Goal: Information Seeking & Learning: Learn about a topic

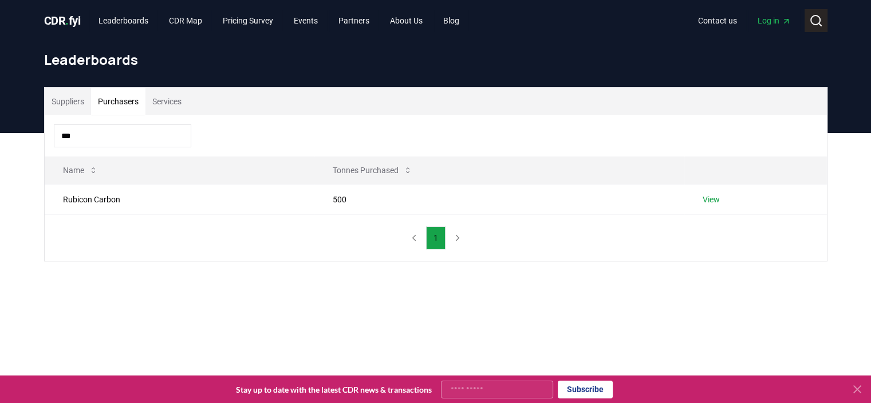
click at [813, 19] on icon at bounding box center [816, 21] width 14 height 14
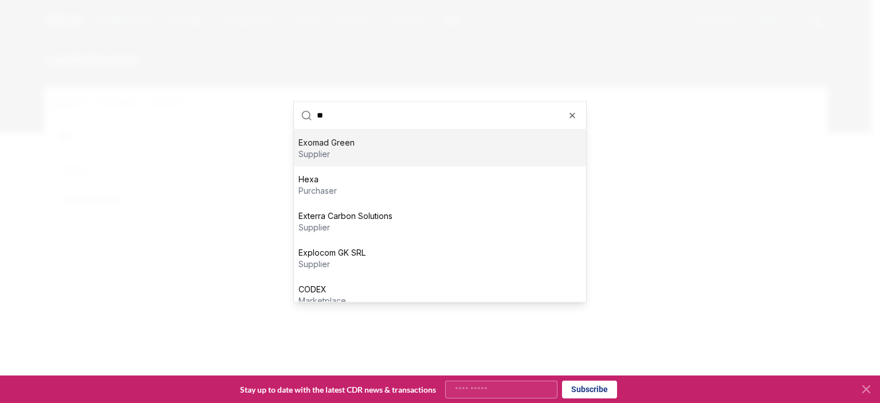
type input "**"
click at [421, 158] on div "Exomad Green supplier" at bounding box center [440, 147] width 292 height 37
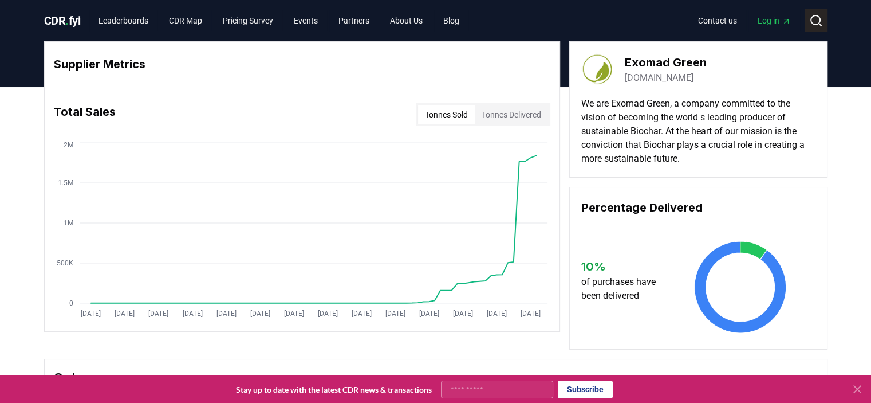
click at [817, 19] on icon at bounding box center [816, 21] width 14 height 14
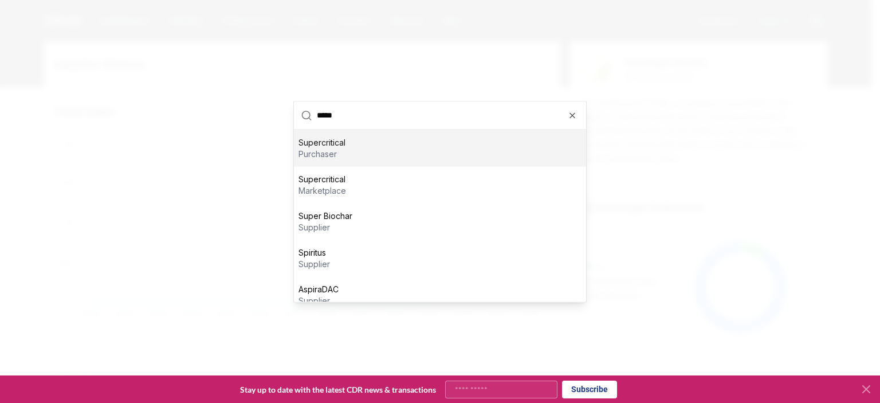
type input "*****"
click at [374, 159] on div "Supercritical purchaser" at bounding box center [440, 147] width 292 height 37
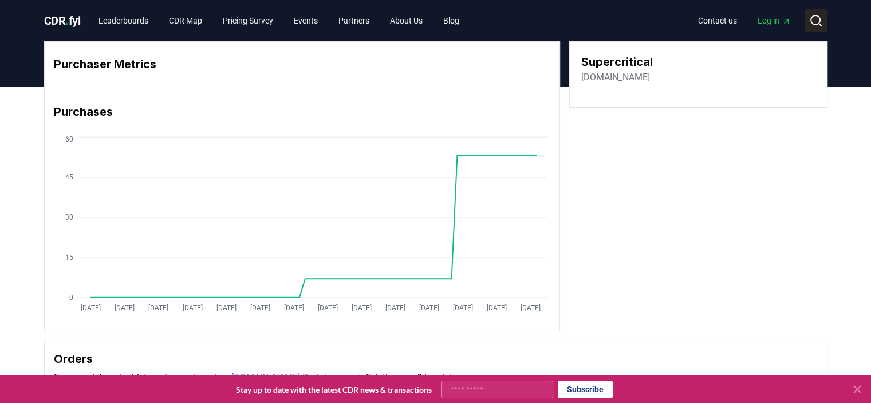
click at [814, 24] on circle at bounding box center [815, 19] width 9 height 9
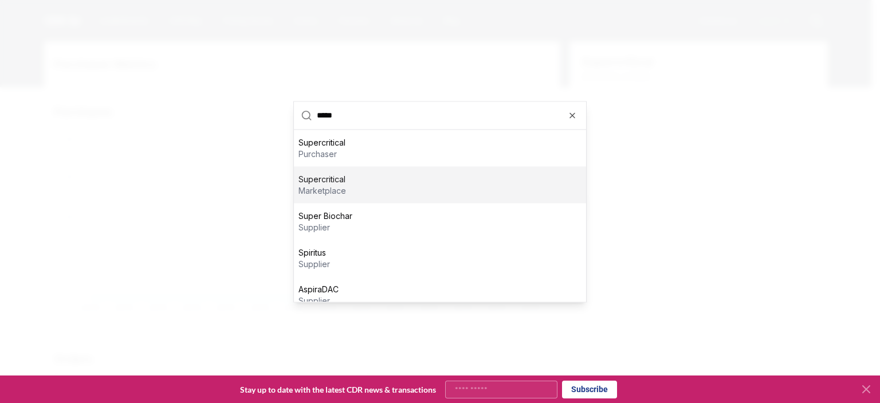
click at [366, 192] on div "Supercritical marketplace" at bounding box center [440, 184] width 292 height 37
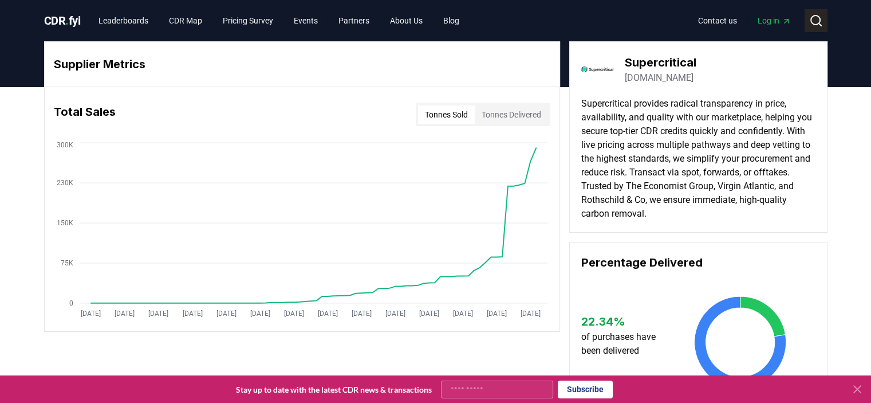
click at [815, 22] on icon at bounding box center [816, 21] width 14 height 14
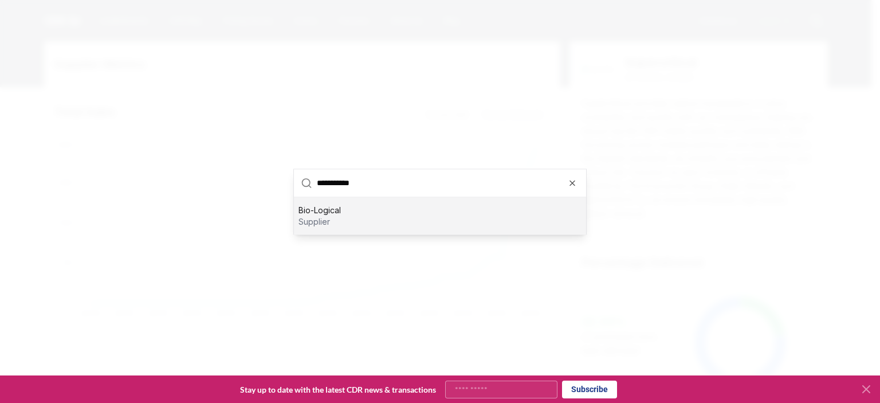
type input "**********"
click at [393, 203] on div "Bio-Logical supplier" at bounding box center [440, 215] width 292 height 37
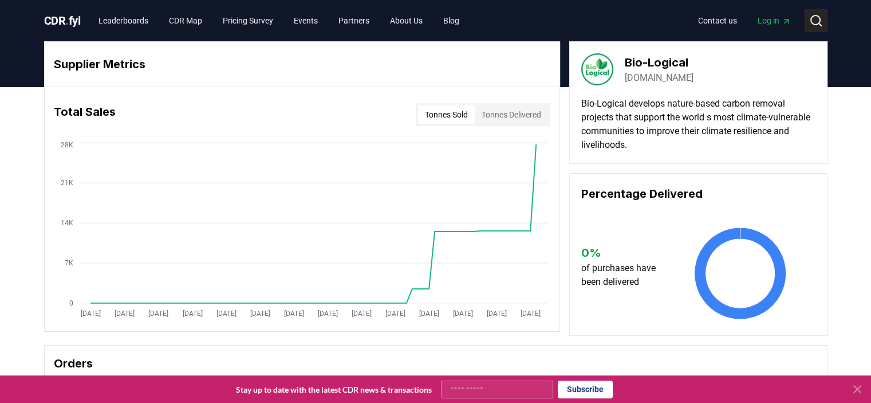
click at [816, 22] on icon at bounding box center [816, 21] width 14 height 14
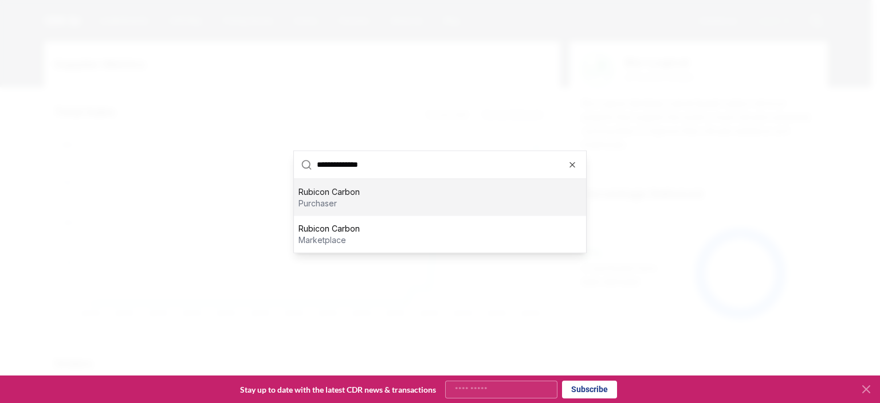
type input "**********"
drag, startPoint x: 364, startPoint y: 204, endPoint x: 373, endPoint y: 201, distance: 9.6
click at [364, 203] on div "Rubicon Carbon purchaser" at bounding box center [440, 197] width 292 height 37
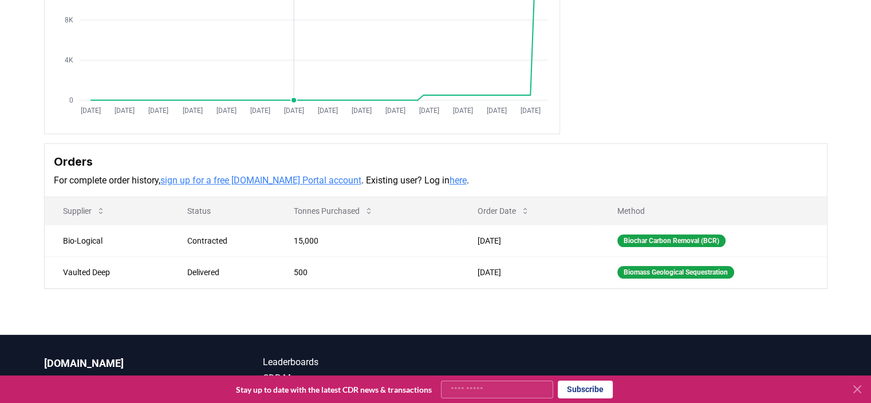
scroll to position [286, 0]
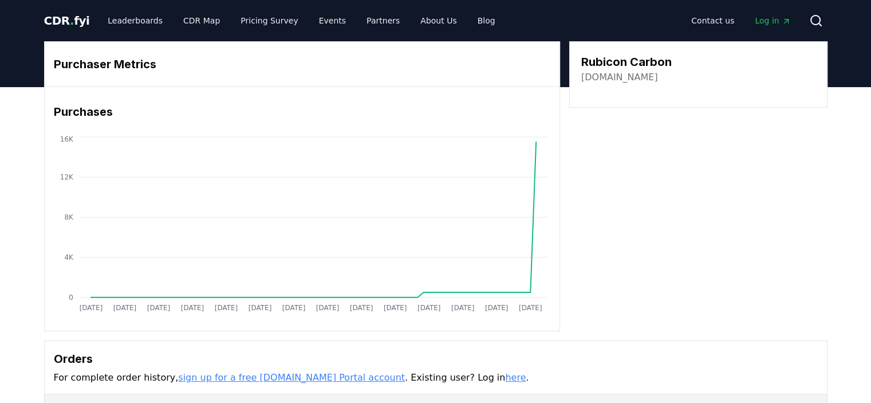
click at [63, 18] on span "CDR . fyi" at bounding box center [67, 21] width 46 height 14
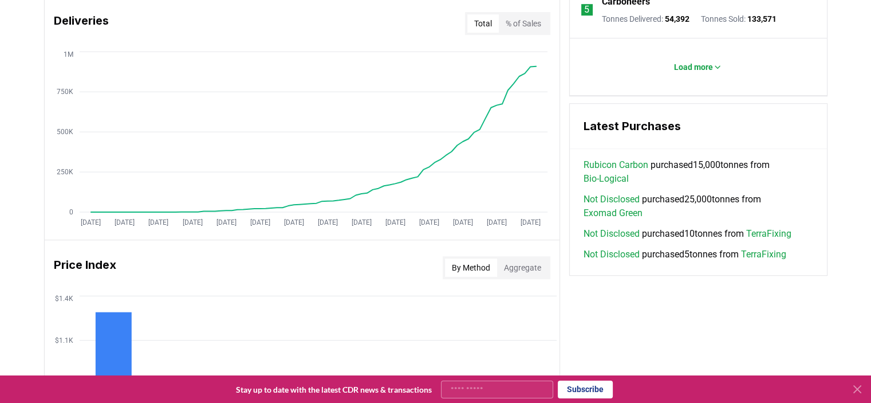
scroll to position [802, 0]
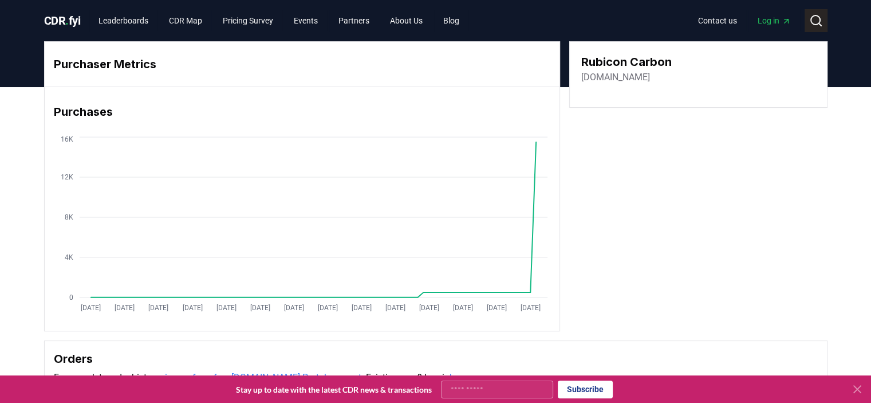
click at [818, 25] on icon at bounding box center [816, 21] width 14 height 14
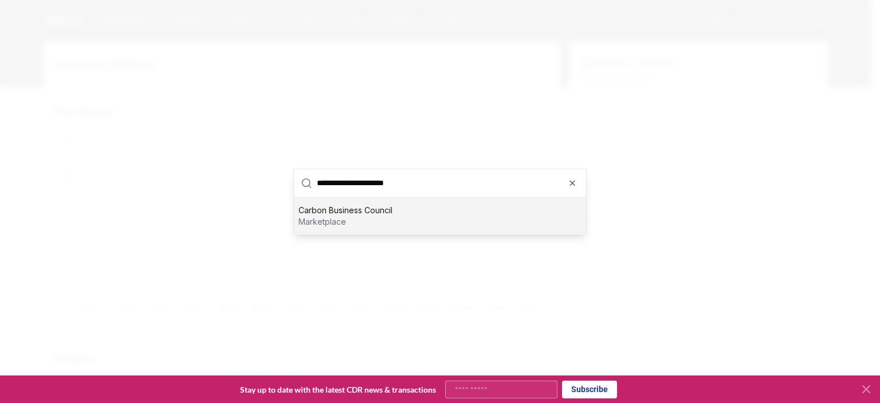
type input "**********"
click at [409, 223] on div "Carbon Business Council marketplace" at bounding box center [440, 215] width 292 height 37
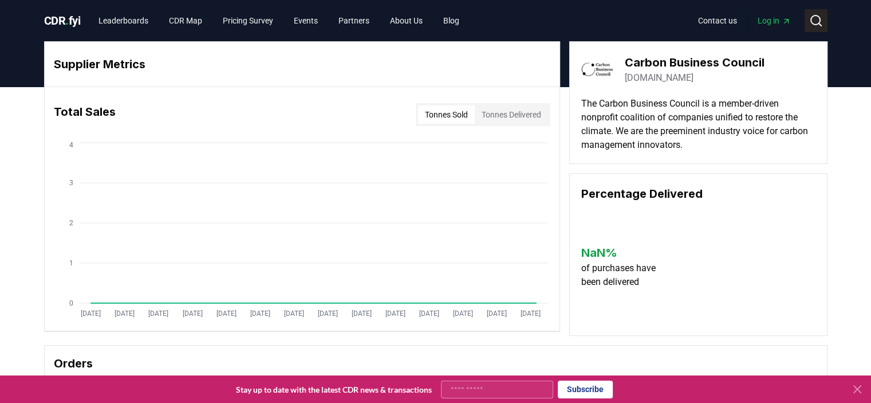
click at [819, 26] on icon at bounding box center [816, 21] width 14 height 14
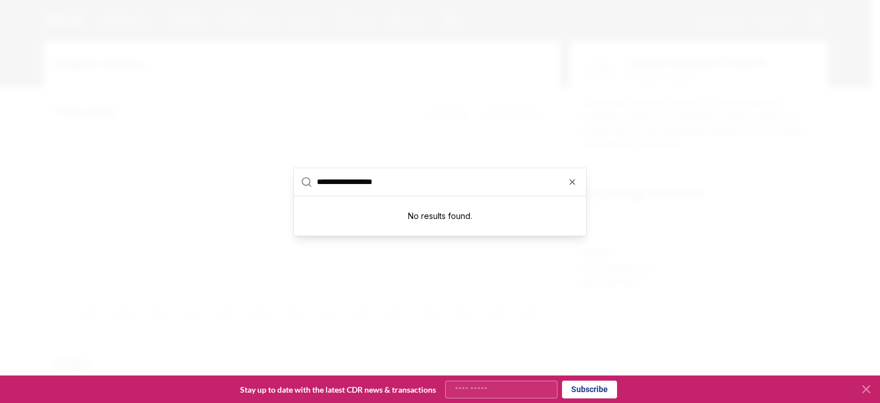
click at [346, 183] on input "**********" at bounding box center [448, 181] width 262 height 27
paste input "text"
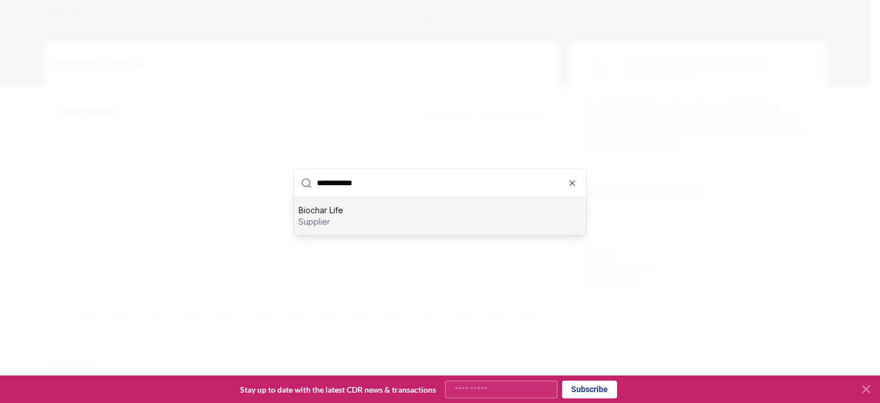
type input "**********"
click at [345, 221] on div "Biochar Life supplier" at bounding box center [440, 215] width 292 height 37
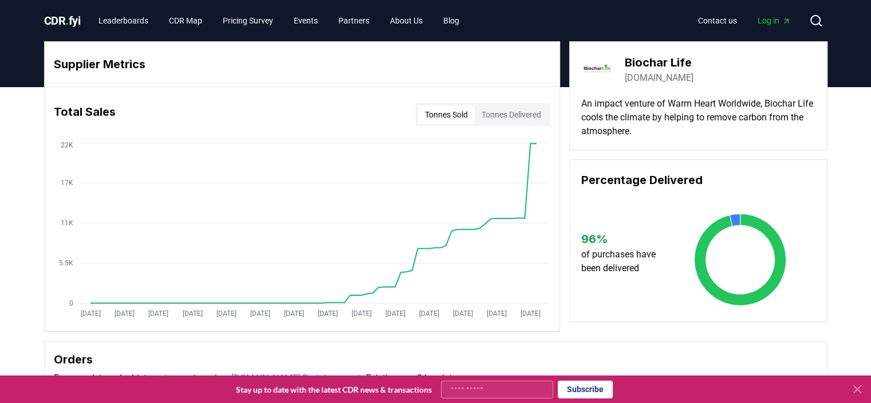
click at [828, 18] on div "CDR . fyi Leaderboards CDR Map Pricing Survey Events Partners About Us Blog Con…" at bounding box center [436, 20] width 802 height 41
click at [818, 26] on icon at bounding box center [816, 21] width 14 height 14
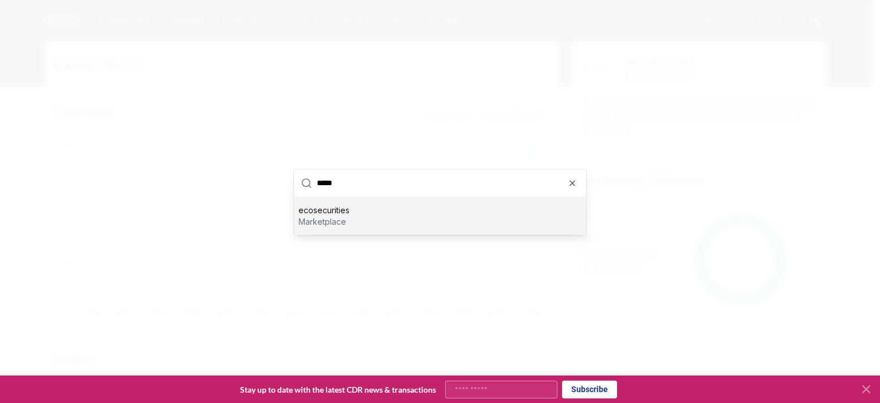
click at [350, 190] on input "*****" at bounding box center [448, 182] width 262 height 27
paste input "***"
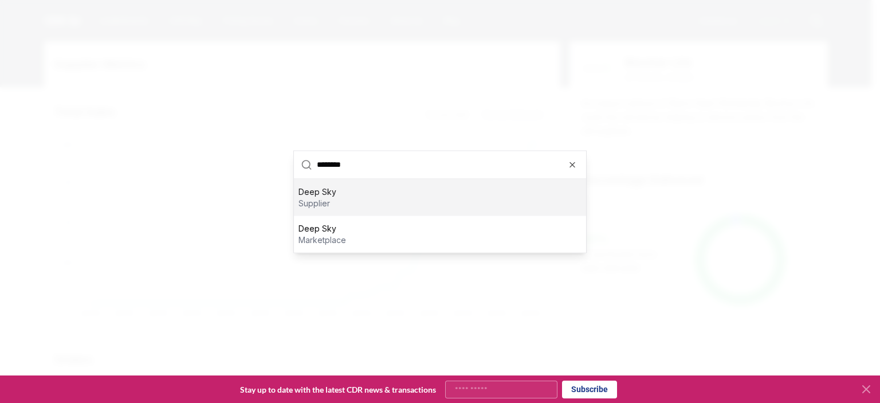
type input "********"
click at [344, 204] on div "Deep Sky supplier" at bounding box center [440, 197] width 292 height 37
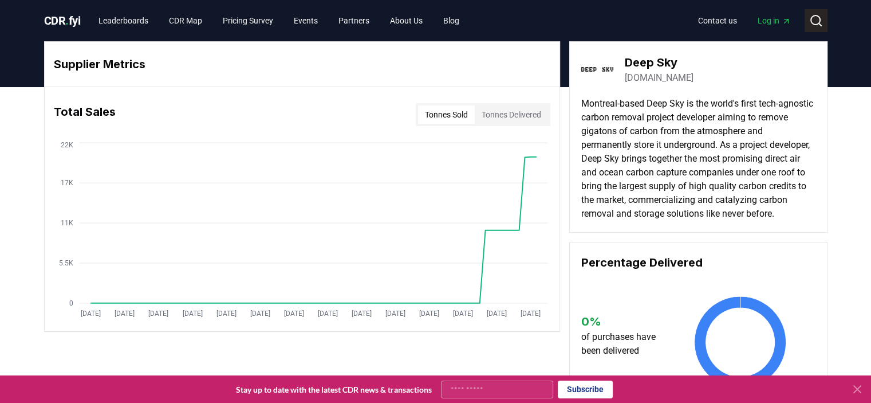
click at [813, 16] on circle at bounding box center [815, 19] width 9 height 9
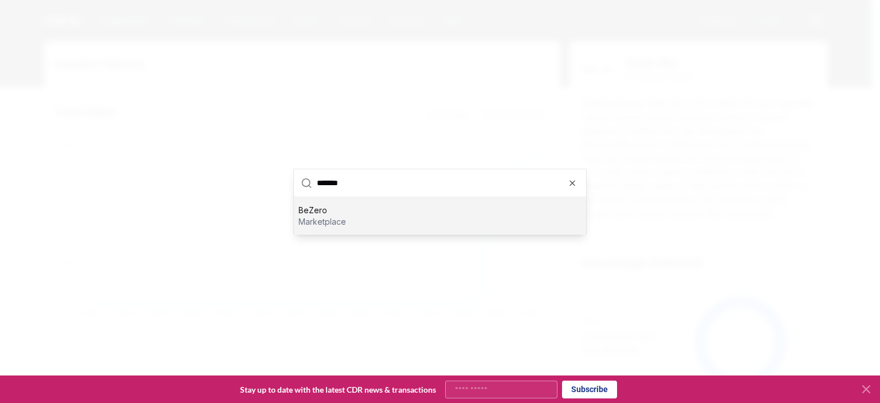
type input "******"
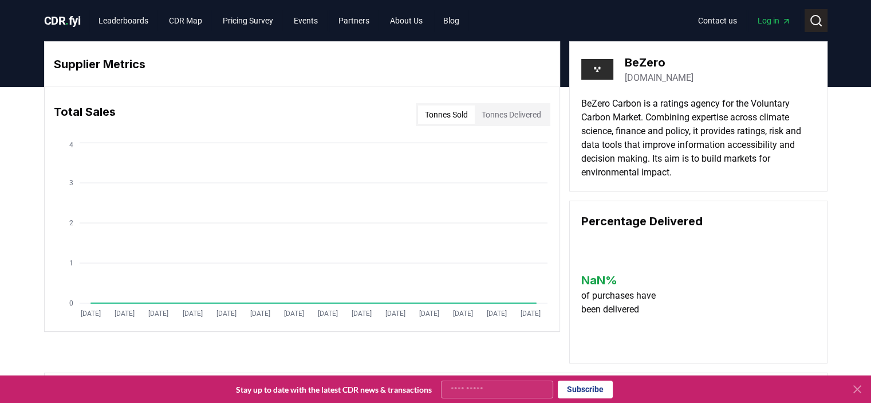
click at [817, 27] on icon at bounding box center [816, 21] width 14 height 14
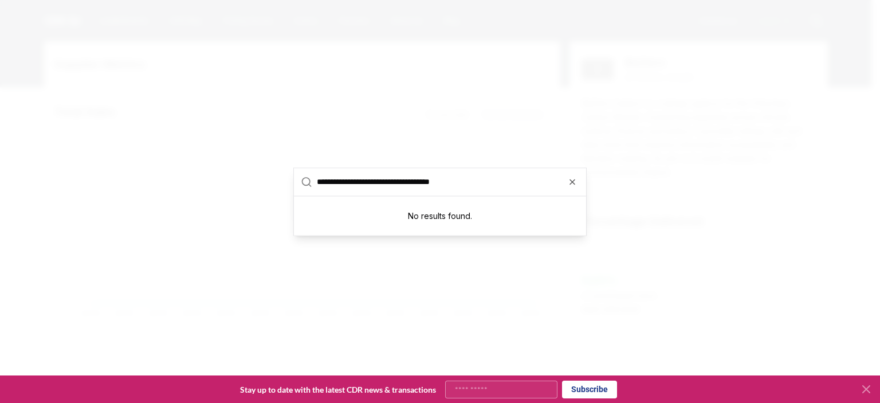
type input "**********"
click at [634, 127] on div at bounding box center [440, 201] width 880 height 403
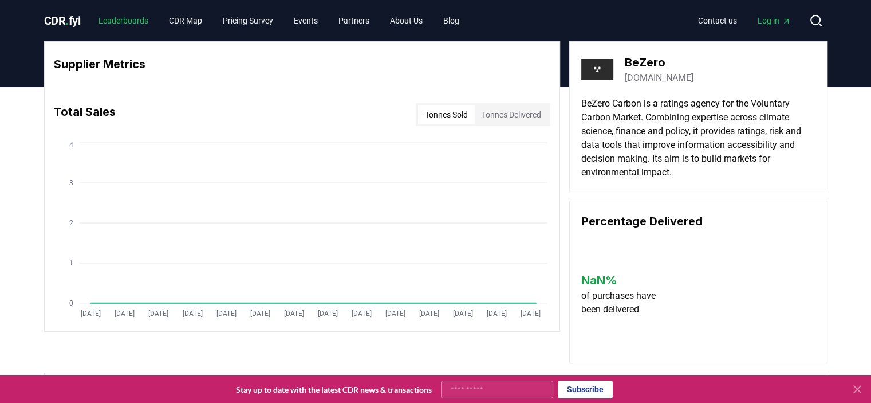
click at [142, 20] on link "Leaderboards" at bounding box center [123, 20] width 68 height 21
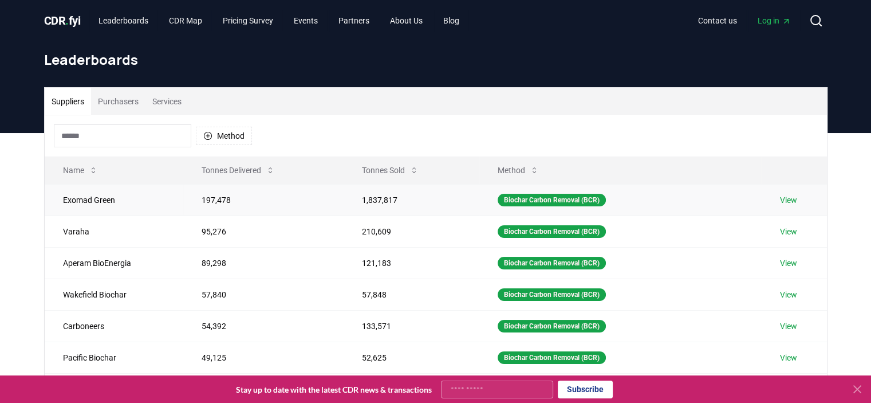
click at [797, 199] on link "View" at bounding box center [788, 199] width 17 height 11
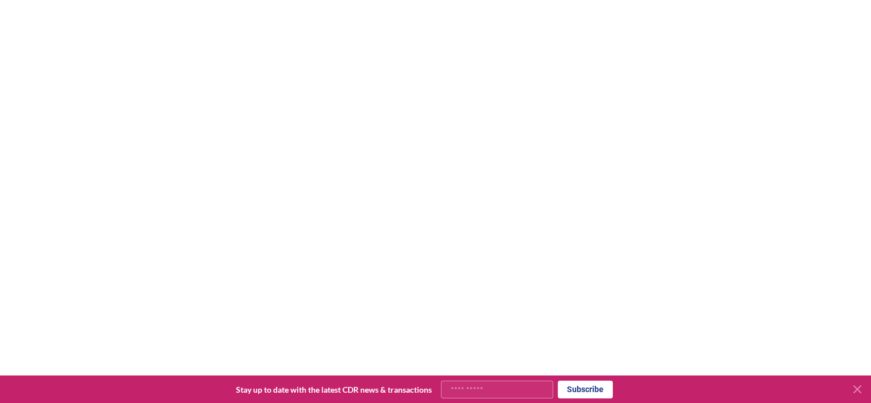
scroll to position [183, 0]
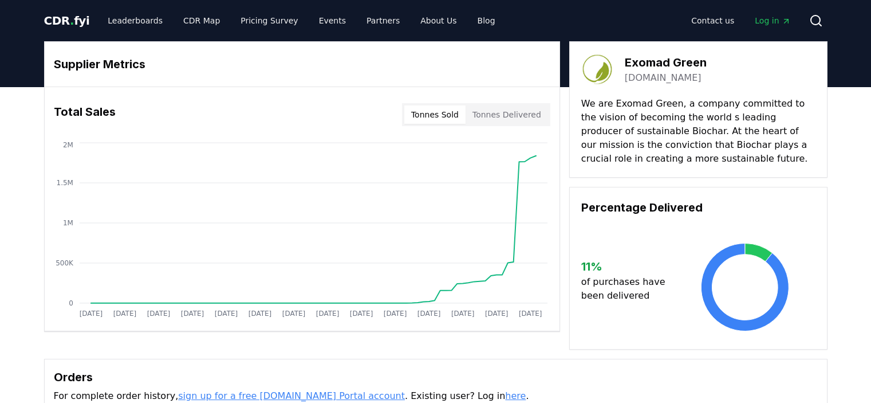
scroll to position [344, 0]
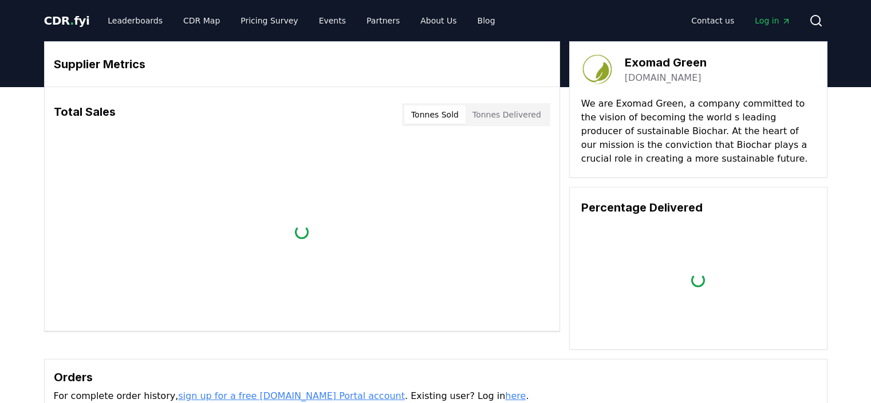
scroll to position [344, 0]
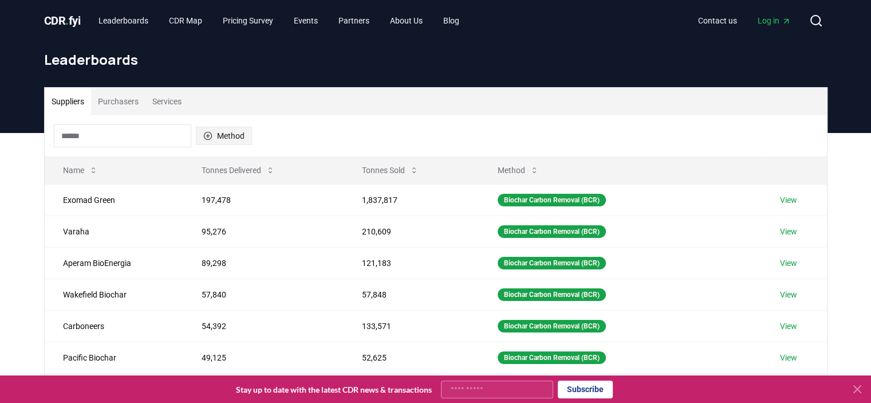
click at [227, 135] on button "Method" at bounding box center [224, 136] width 56 height 18
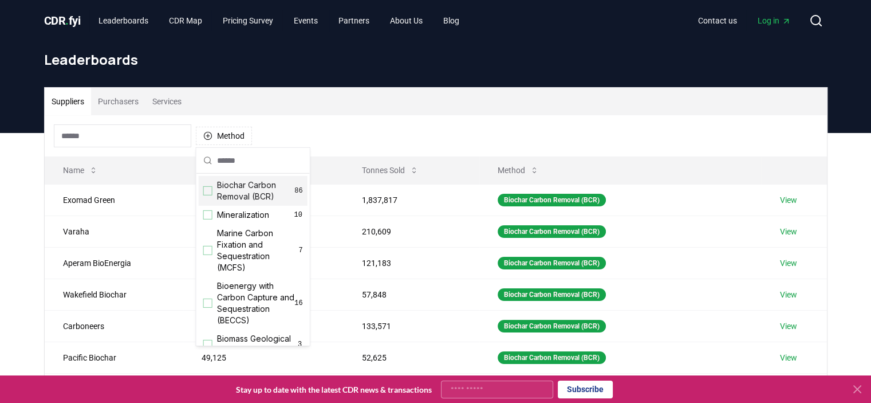
click at [224, 190] on span "Biochar Carbon Removal (BCR)" at bounding box center [256, 190] width 78 height 23
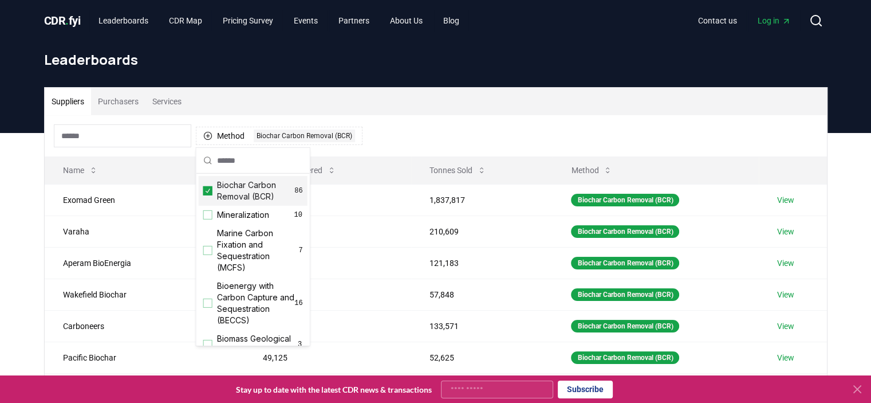
click at [426, 133] on div "Method 1 Biochar Carbon Removal (BCR)" at bounding box center [436, 135] width 782 height 41
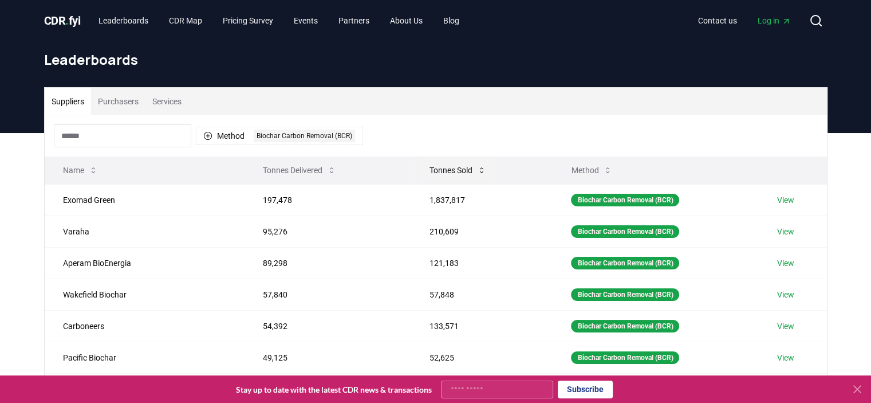
click at [440, 167] on button "Tonnes Sold" at bounding box center [457, 170] width 75 height 23
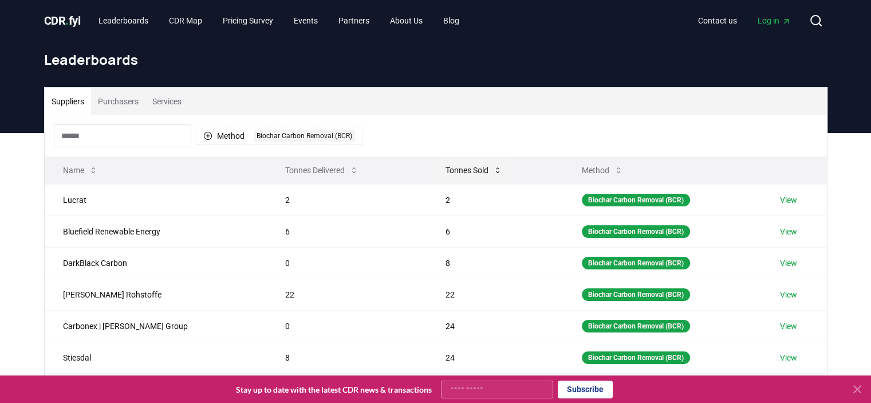
click at [436, 167] on button "Tonnes Sold" at bounding box center [473, 170] width 75 height 23
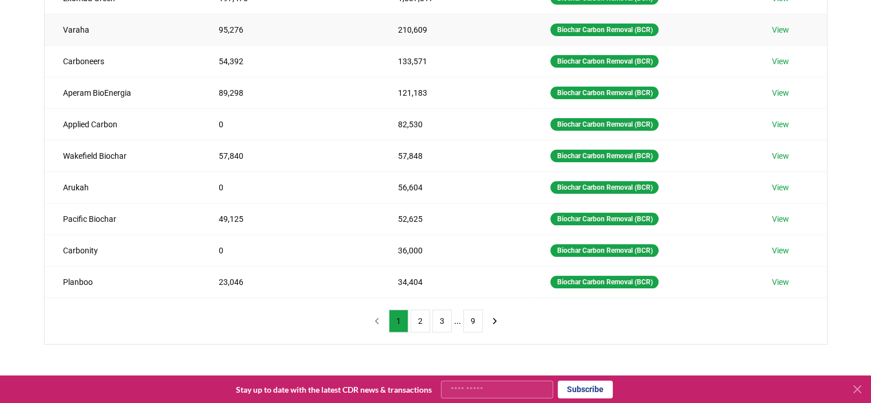
scroll to position [286, 0]
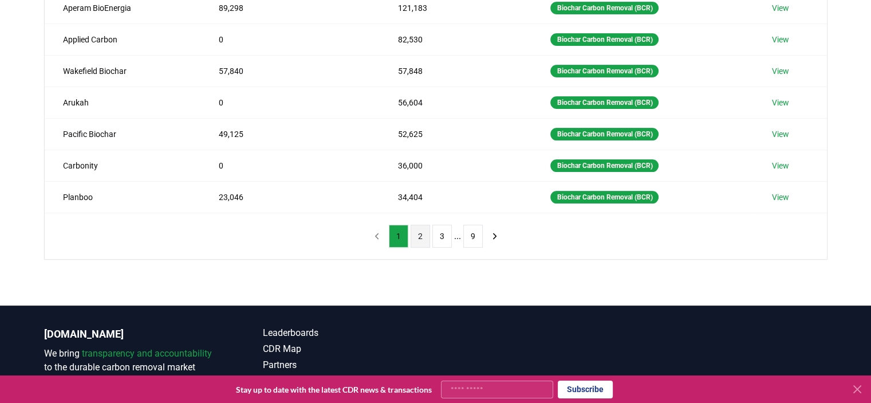
click at [417, 234] on button "2" at bounding box center [420, 235] width 19 height 23
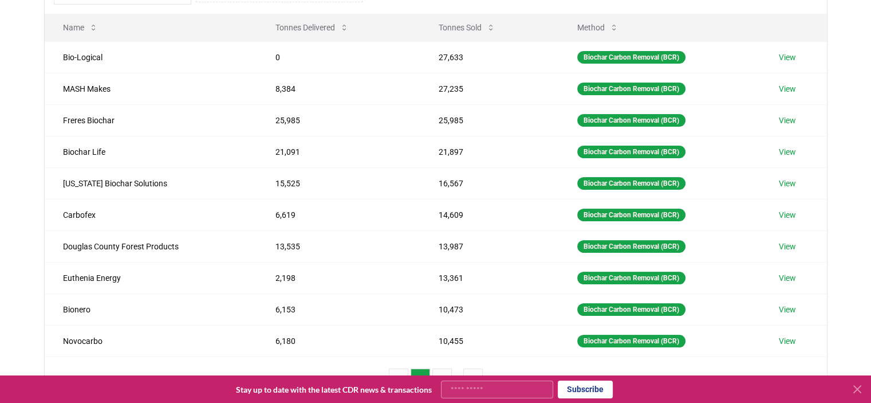
scroll to position [115, 0]
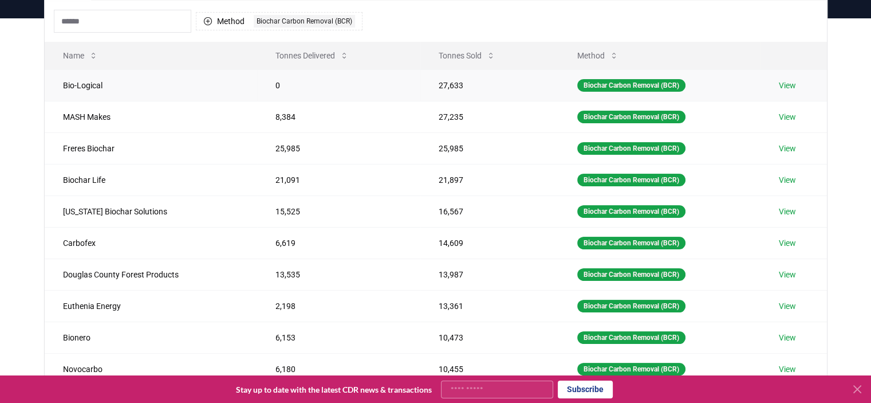
click at [783, 86] on link "View" at bounding box center [787, 85] width 17 height 11
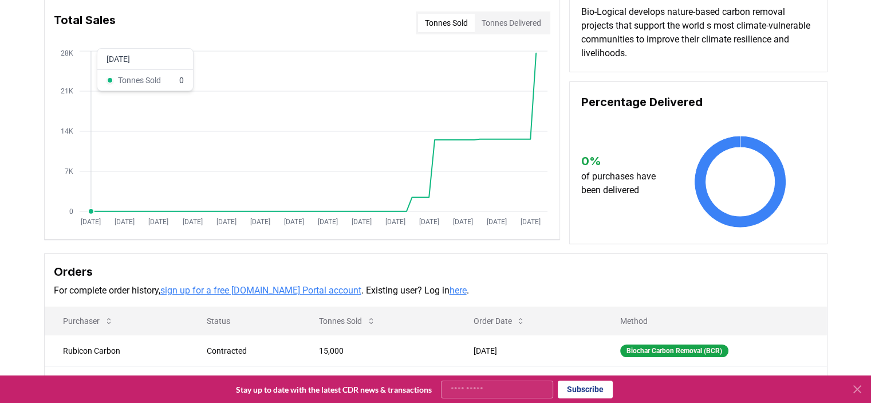
scroll to position [172, 0]
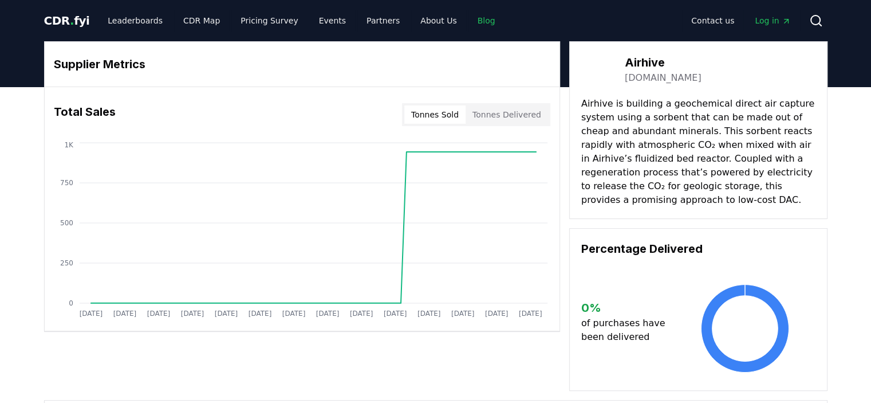
click at [469, 18] on link "Blog" at bounding box center [486, 20] width 36 height 21
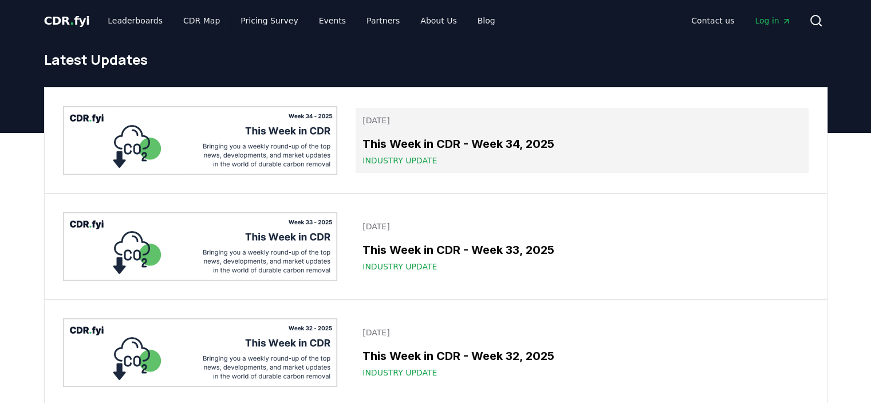
click at [486, 134] on link "August 22, 2025 This Week in CDR - Week 34, 2025 Industry Update" at bounding box center [582, 140] width 452 height 65
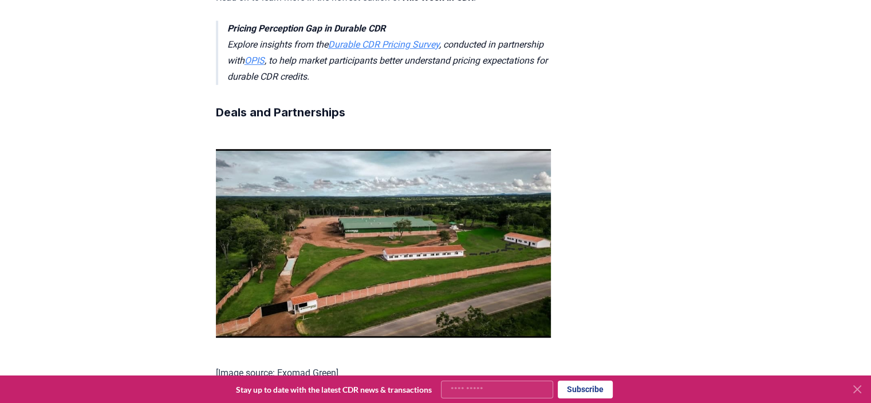
scroll to position [744, 0]
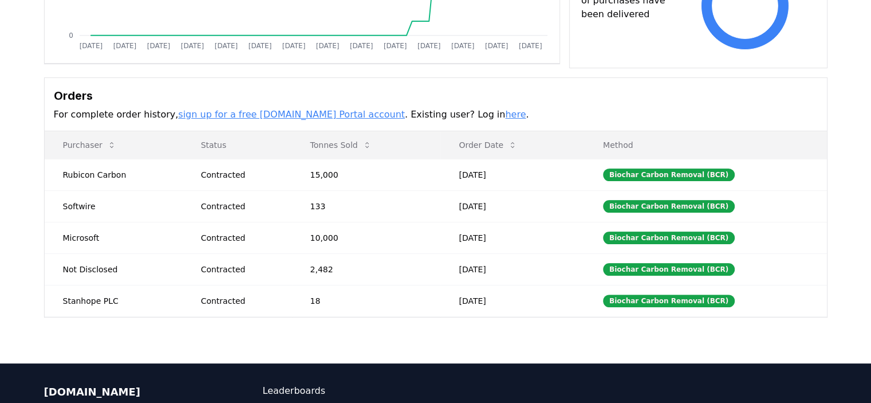
scroll to position [286, 0]
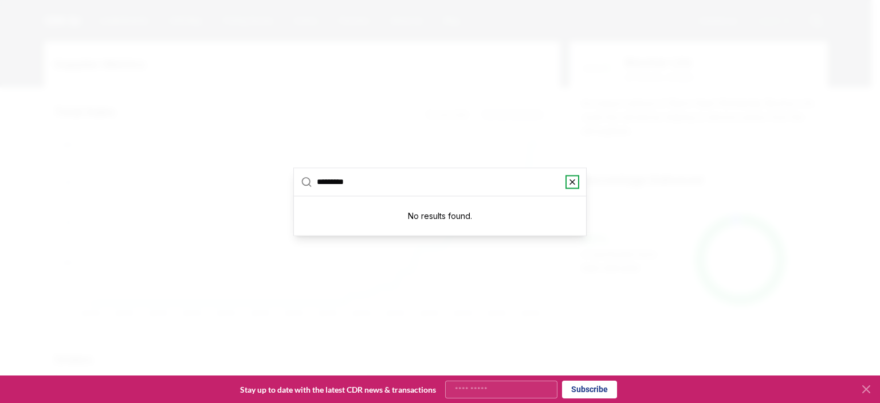
click at [573, 180] on icon "button" at bounding box center [572, 181] width 5 height 5
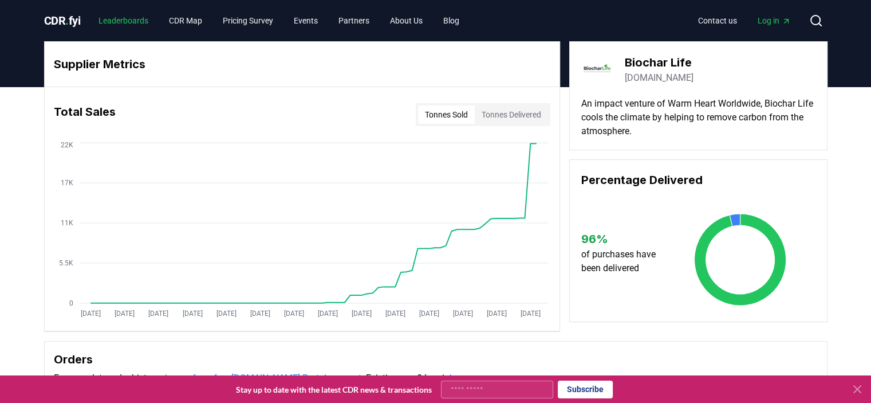
click at [142, 25] on link "Leaderboards" at bounding box center [123, 20] width 68 height 21
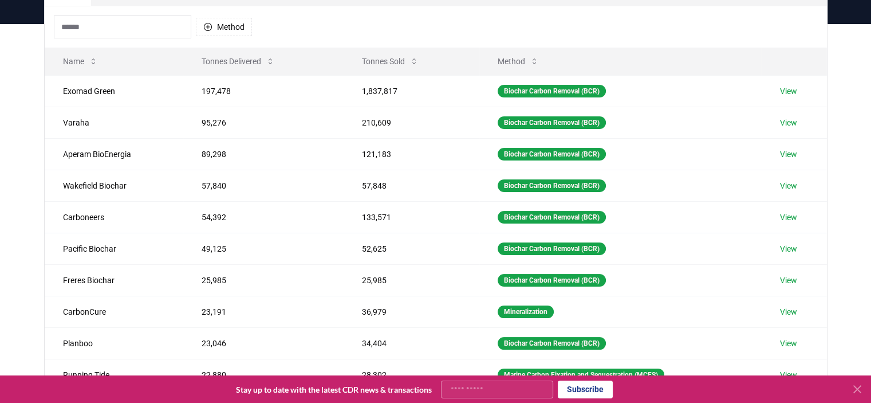
scroll to position [115, 0]
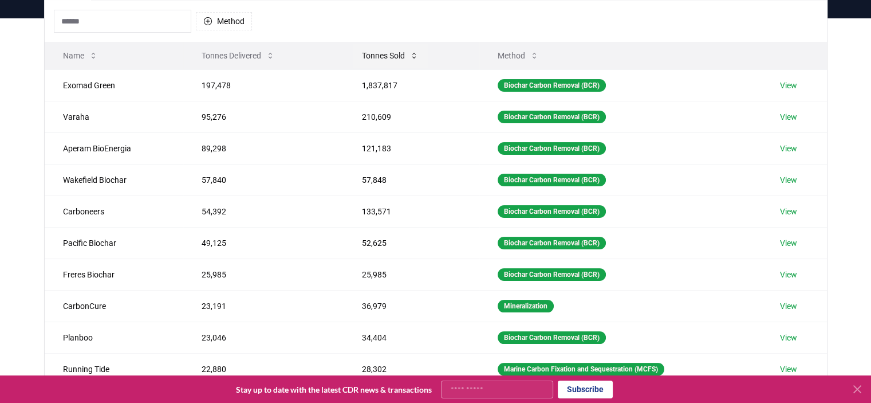
click at [386, 54] on button "Tonnes Sold" at bounding box center [390, 55] width 75 height 23
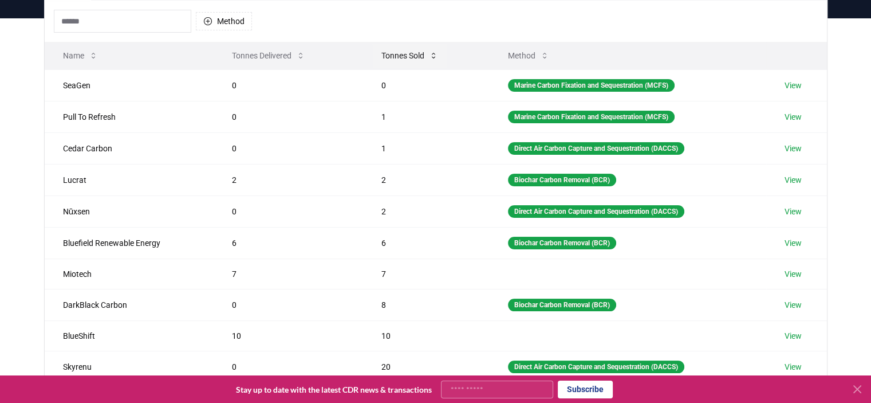
click at [392, 52] on button "Tonnes Sold" at bounding box center [409, 55] width 75 height 23
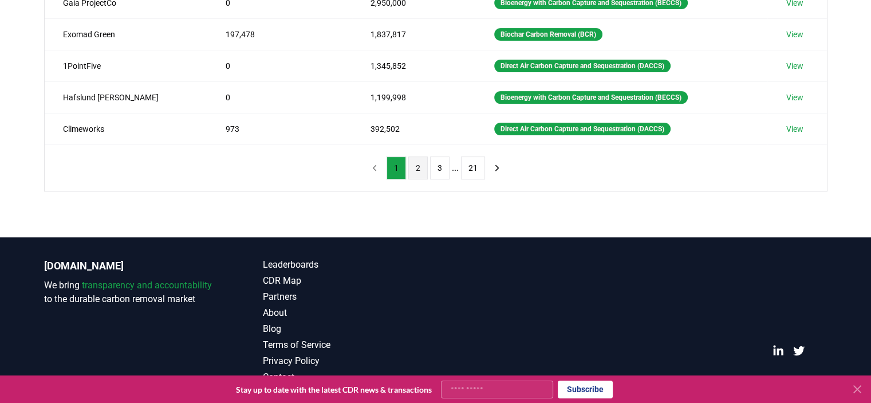
click at [421, 161] on button "2" at bounding box center [417, 167] width 19 height 23
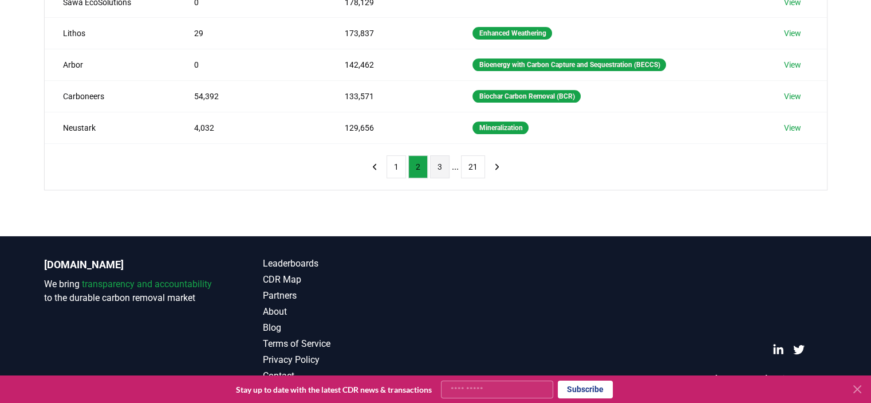
scroll to position [353, 0]
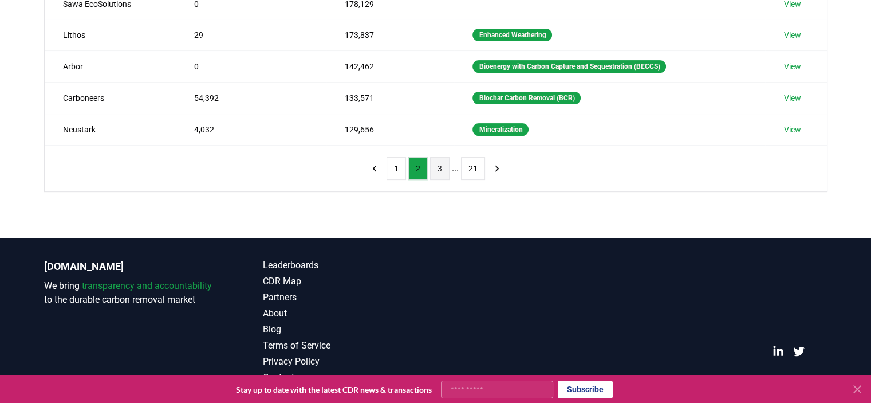
click at [436, 166] on button "3" at bounding box center [439, 168] width 19 height 23
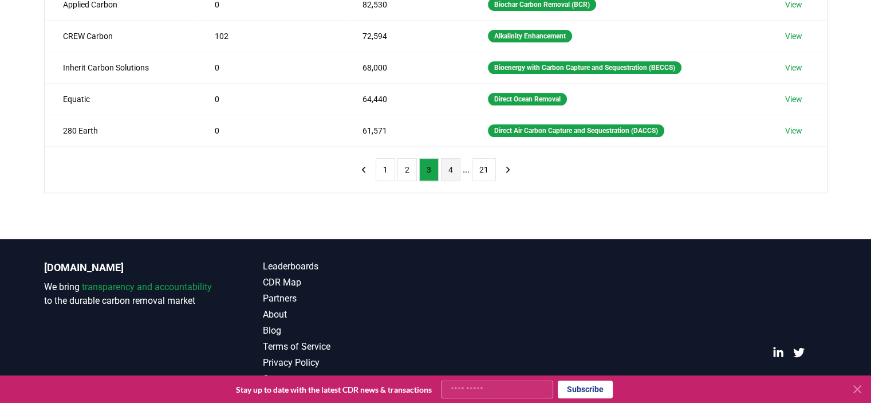
click at [452, 168] on button "4" at bounding box center [450, 169] width 19 height 23
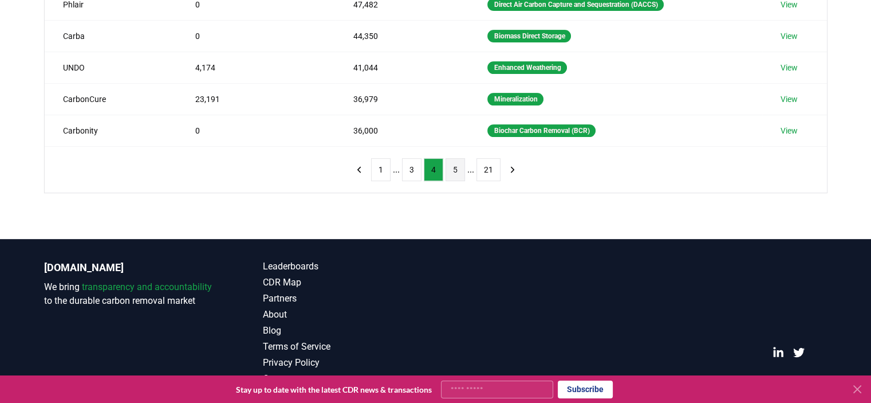
click at [455, 167] on button "5" at bounding box center [455, 169] width 19 height 23
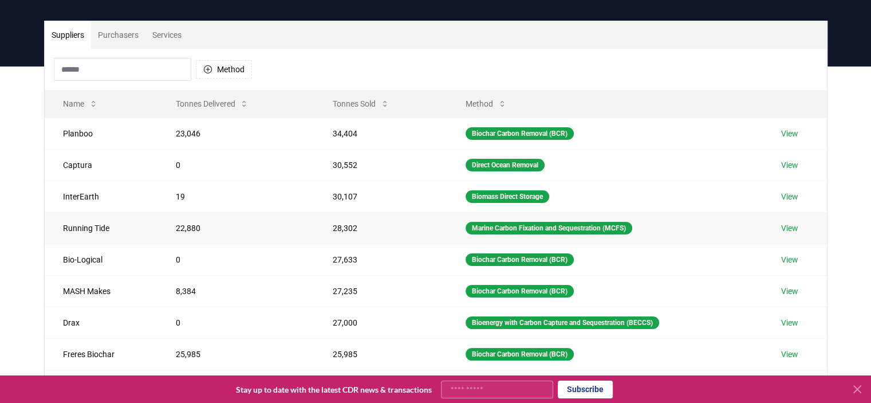
scroll to position [124, 0]
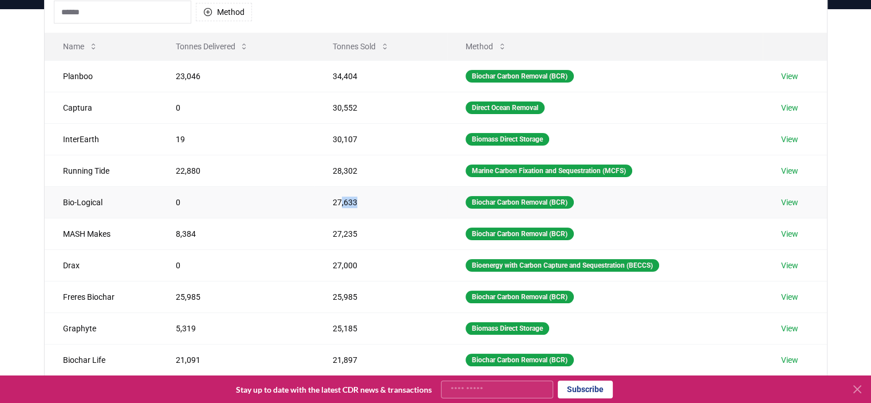
drag, startPoint x: 337, startPoint y: 205, endPoint x: 376, endPoint y: 204, distance: 39.5
click at [376, 204] on td "27,633" at bounding box center [380, 201] width 133 height 31
drag, startPoint x: 324, startPoint y: 235, endPoint x: 368, endPoint y: 236, distance: 44.7
click at [368, 236] on td "27,235" at bounding box center [380, 233] width 133 height 31
drag, startPoint x: 325, startPoint y: 263, endPoint x: 356, endPoint y: 263, distance: 30.9
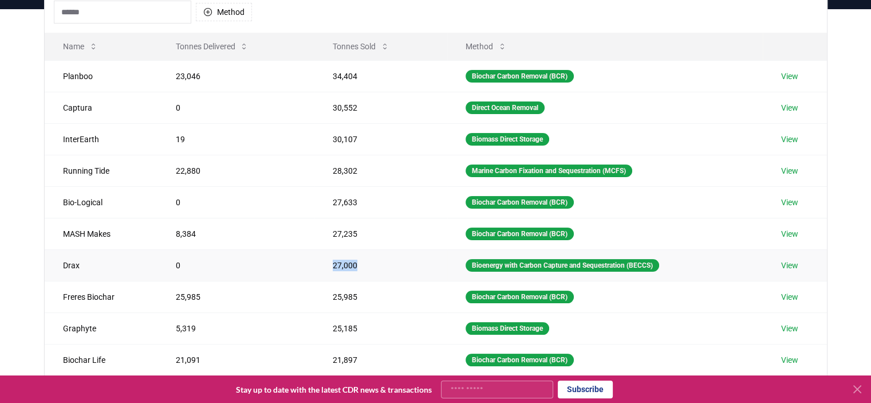
click at [356, 263] on td "27,000" at bounding box center [380, 264] width 133 height 31
click at [369, 259] on td "27,000" at bounding box center [380, 264] width 133 height 31
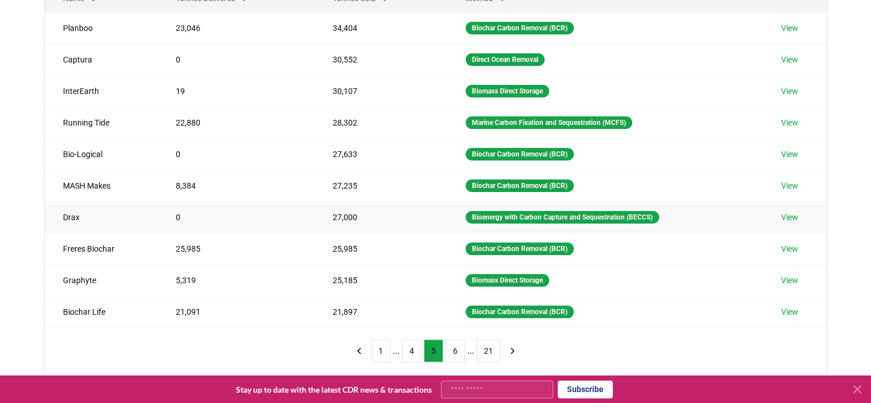
scroll to position [238, 0]
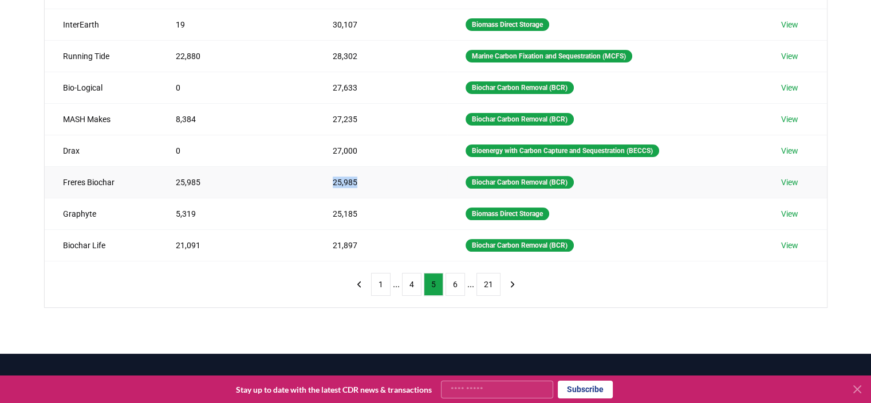
drag, startPoint x: 329, startPoint y: 183, endPoint x: 359, endPoint y: 183, distance: 30.4
click at [359, 183] on td "25,985" at bounding box center [380, 181] width 133 height 31
click at [455, 285] on button "6" at bounding box center [455, 284] width 19 height 23
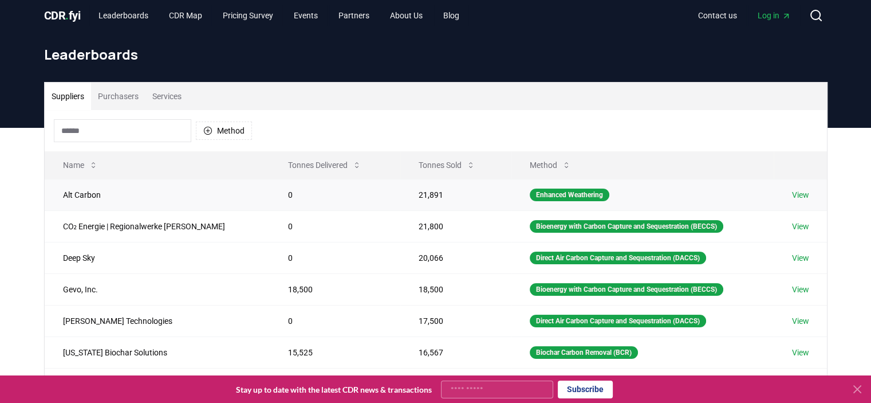
scroll to position [0, 0]
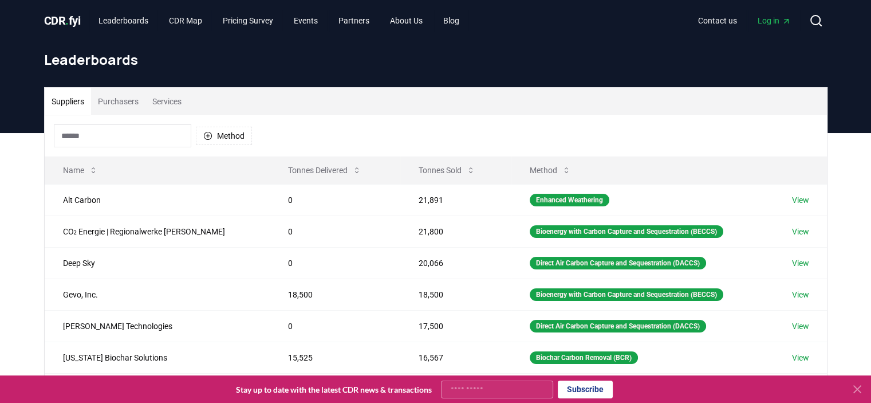
click at [121, 102] on button "Purchasers" at bounding box center [118, 101] width 54 height 27
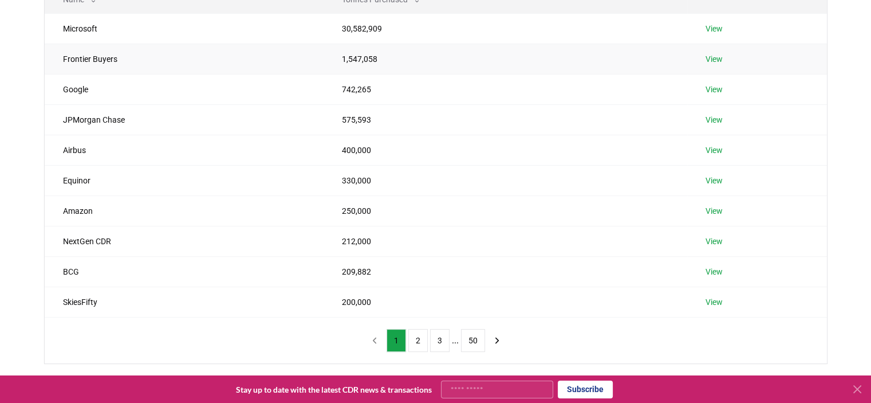
scroll to position [229, 0]
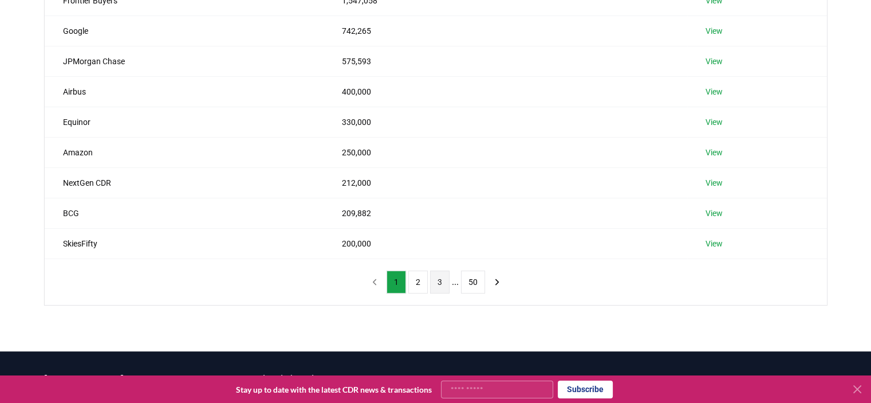
click at [446, 283] on button "3" at bounding box center [439, 281] width 19 height 23
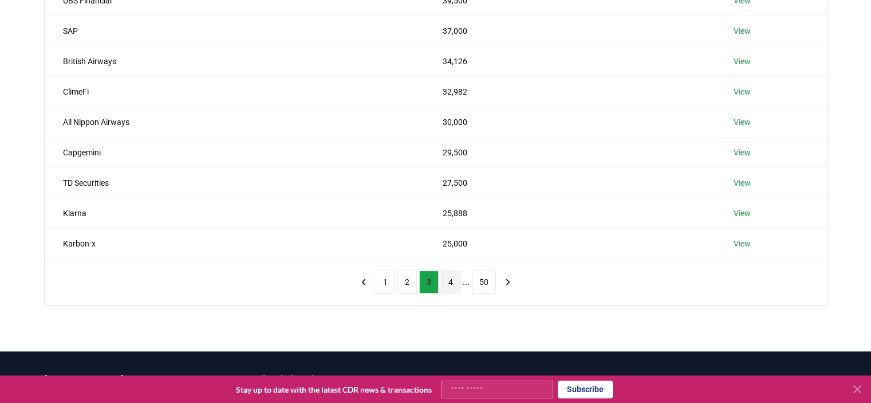
click at [448, 283] on button "4" at bounding box center [450, 281] width 19 height 23
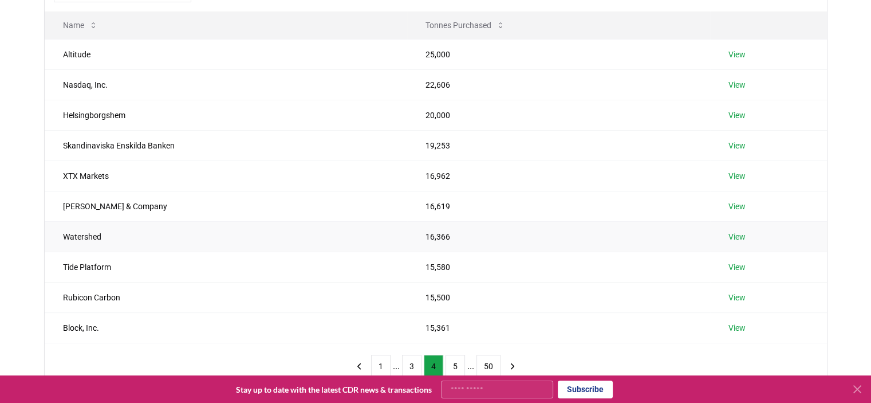
scroll to position [172, 0]
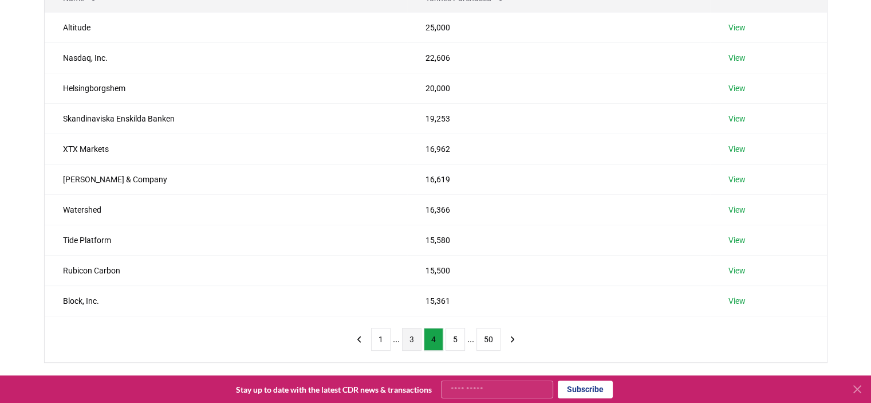
click at [417, 332] on button "3" at bounding box center [411, 339] width 19 height 23
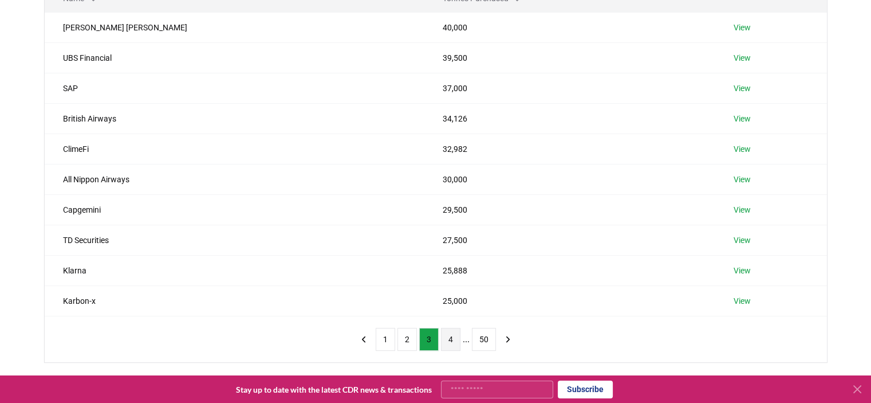
click at [444, 337] on button "4" at bounding box center [450, 339] width 19 height 23
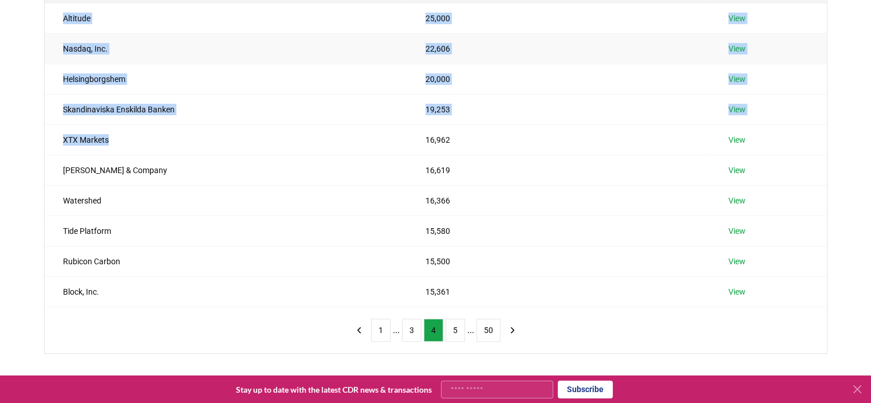
scroll to position [183, 0]
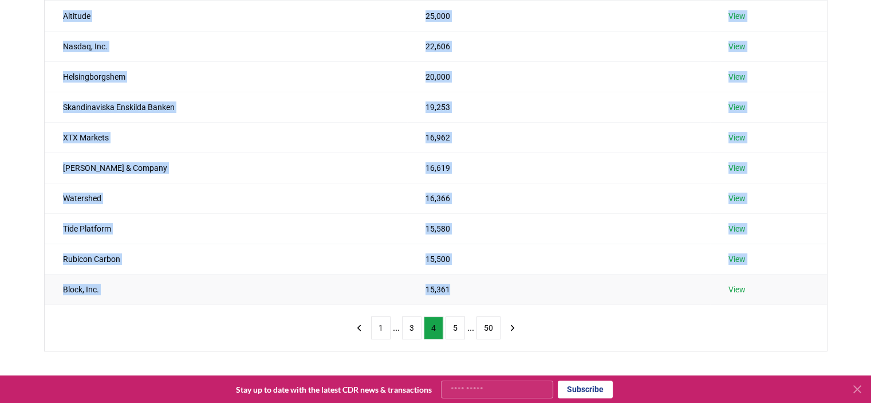
drag, startPoint x: 59, startPoint y: 84, endPoint x: 464, endPoint y: 277, distance: 448.2
click at [464, 277] on tbody "Altitude 25,000 View Nasdaq, Inc. 22,606 View [GEOGRAPHIC_DATA] 20,000 View Ska…" at bounding box center [436, 152] width 782 height 303
copy tbody "Altitude 25,000 View Nasdaq, Inc. 22,606 View [GEOGRAPHIC_DATA] 20,000 View Ska…"
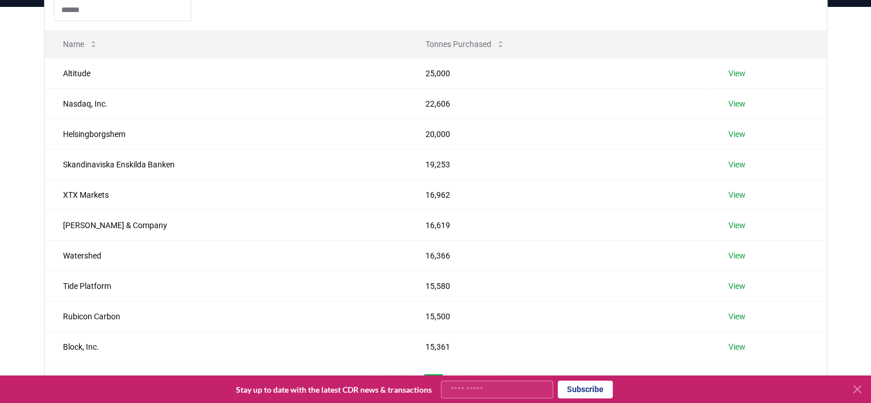
click at [843, 175] on div "Suppliers Purchasers Services Name Tonnes Purchased Altitude 25,000 View Nasdaq…" at bounding box center [435, 230] width 871 height 447
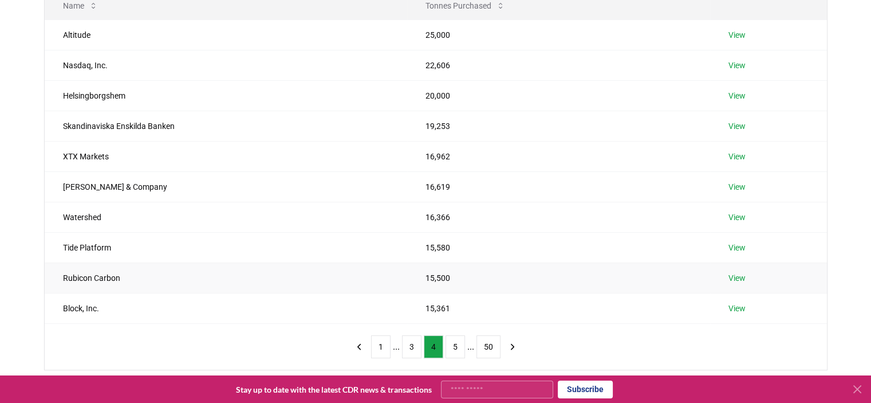
scroll to position [183, 0]
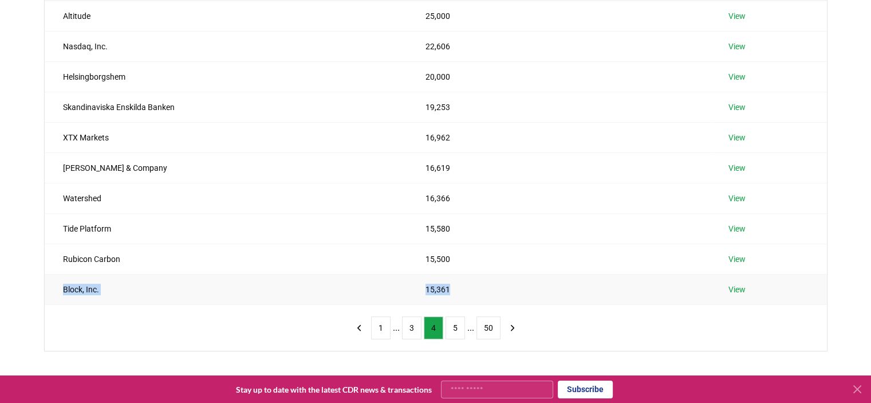
drag, startPoint x: 60, startPoint y: 288, endPoint x: 447, endPoint y: 295, distance: 387.7
click at [447, 295] on tr "Block, Inc. 15,361 View" at bounding box center [436, 289] width 782 height 30
copy tr "Block, Inc. 15,361"
click at [543, 265] on td "15,500" at bounding box center [558, 258] width 303 height 30
click at [385, 329] on button "1" at bounding box center [380, 327] width 19 height 23
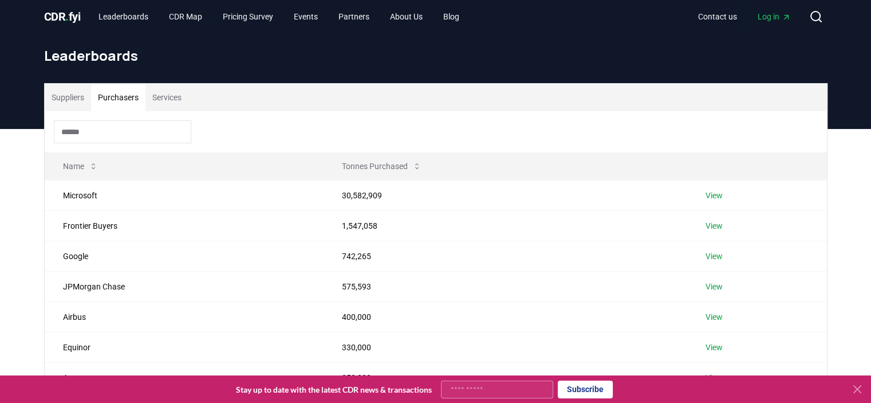
scroll to position [0, 0]
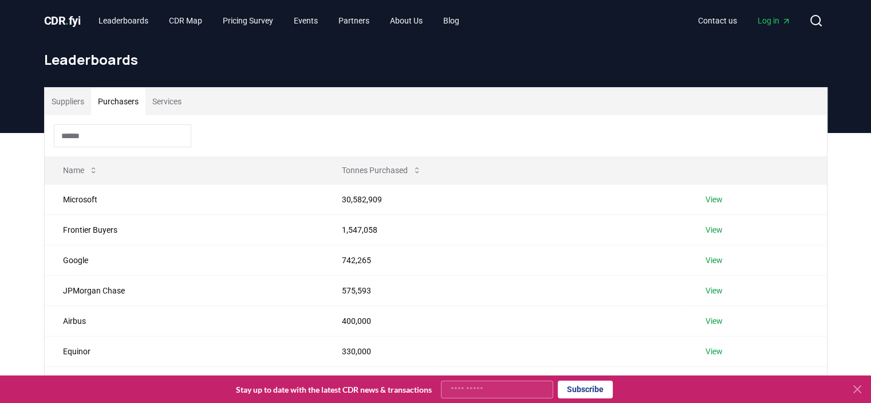
click at [82, 109] on button "Suppliers" at bounding box center [68, 101] width 46 height 27
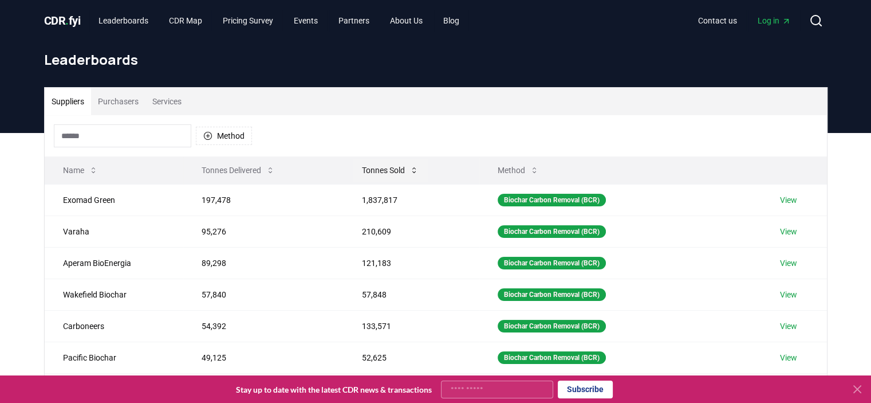
click at [391, 171] on button "Tonnes Sold" at bounding box center [390, 170] width 75 height 23
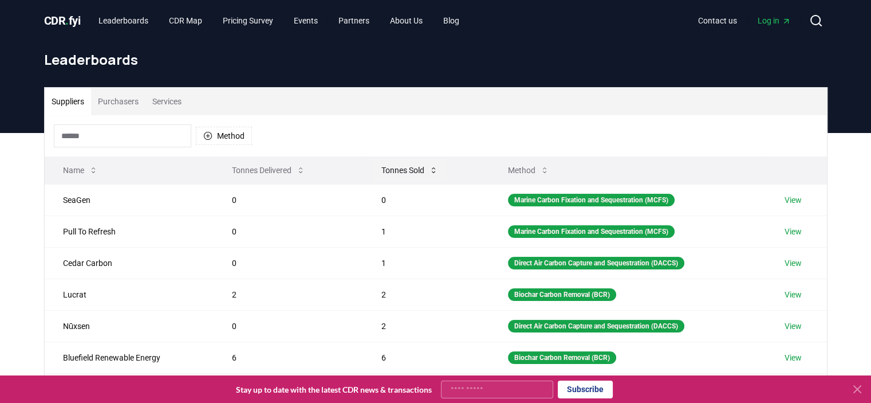
click at [391, 171] on button "Tonnes Sold" at bounding box center [409, 170] width 75 height 23
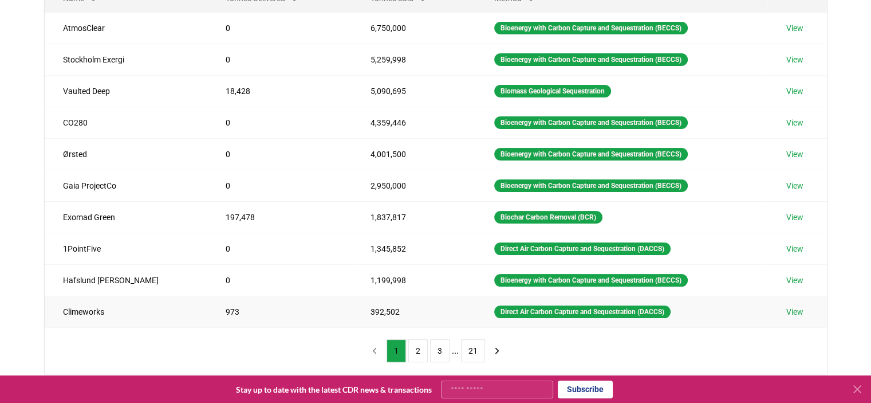
scroll to position [172, 0]
click at [423, 345] on button "2" at bounding box center [417, 350] width 19 height 23
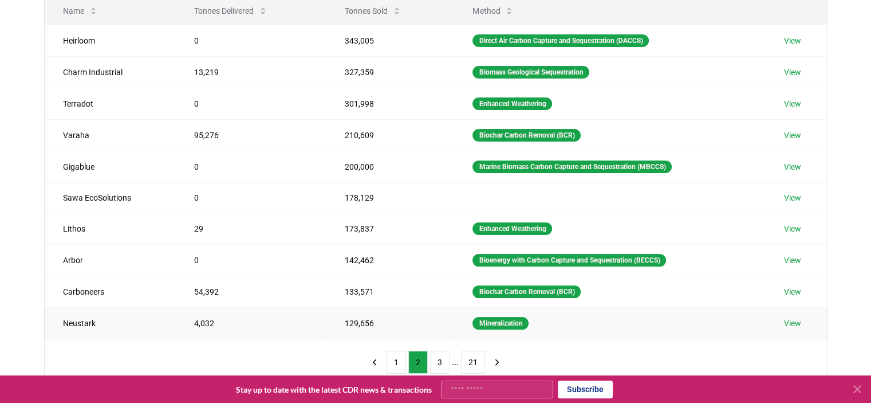
scroll to position [229, 0]
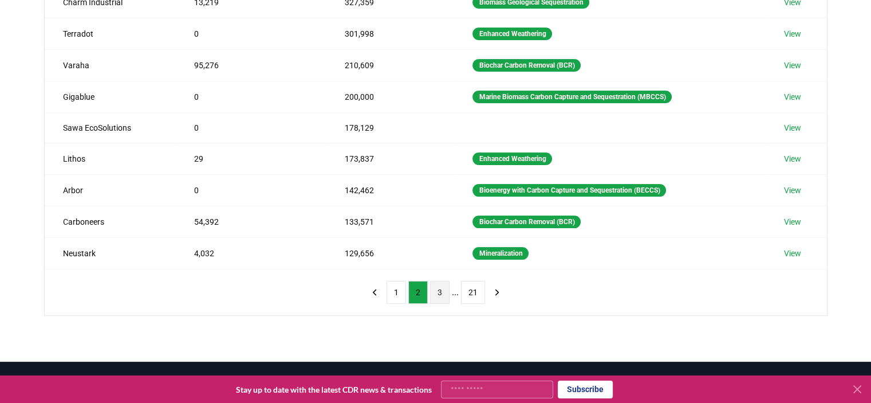
click at [437, 295] on button "3" at bounding box center [439, 292] width 19 height 23
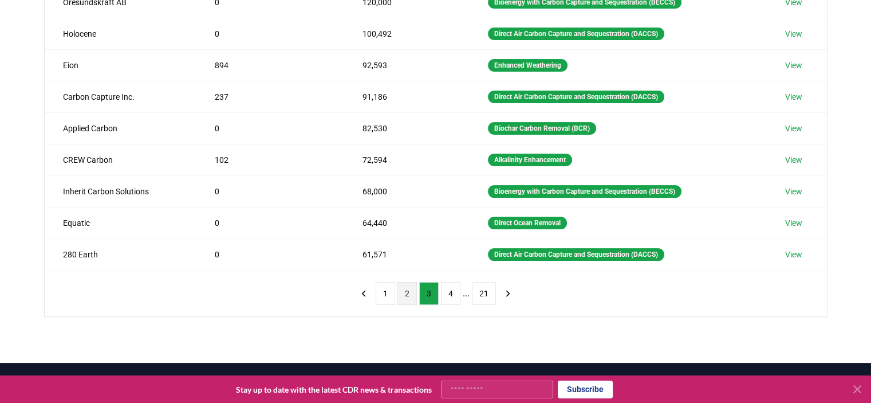
click at [415, 291] on button "2" at bounding box center [406, 293] width 19 height 23
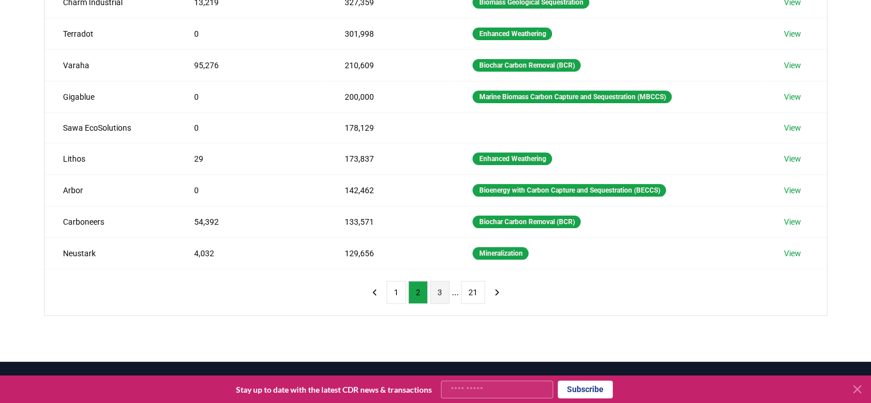
click at [444, 293] on button "3" at bounding box center [439, 292] width 19 height 23
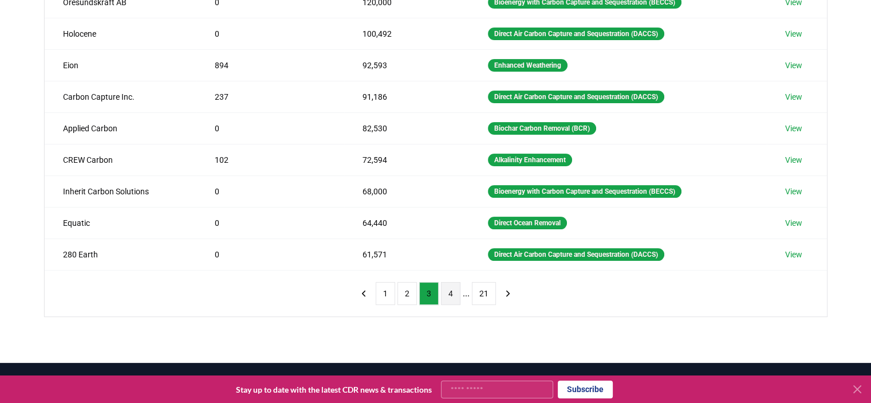
click at [449, 298] on button "4" at bounding box center [450, 293] width 19 height 23
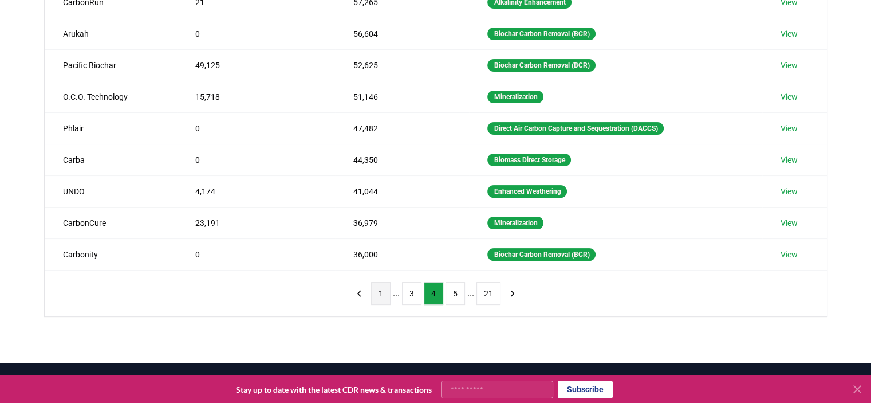
click at [383, 294] on button "1" at bounding box center [380, 293] width 19 height 23
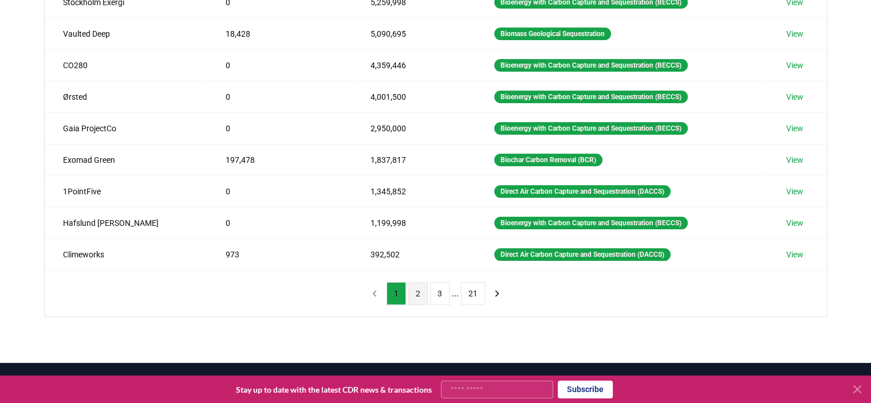
click at [415, 293] on button "2" at bounding box center [417, 293] width 19 height 23
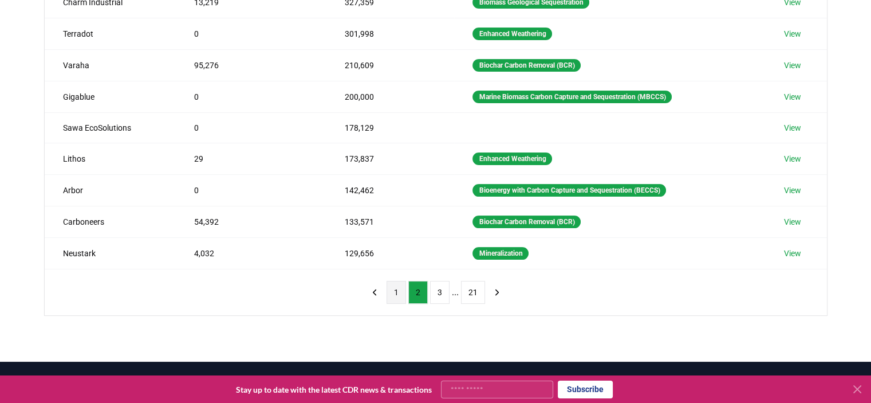
click at [401, 293] on button "1" at bounding box center [396, 292] width 19 height 23
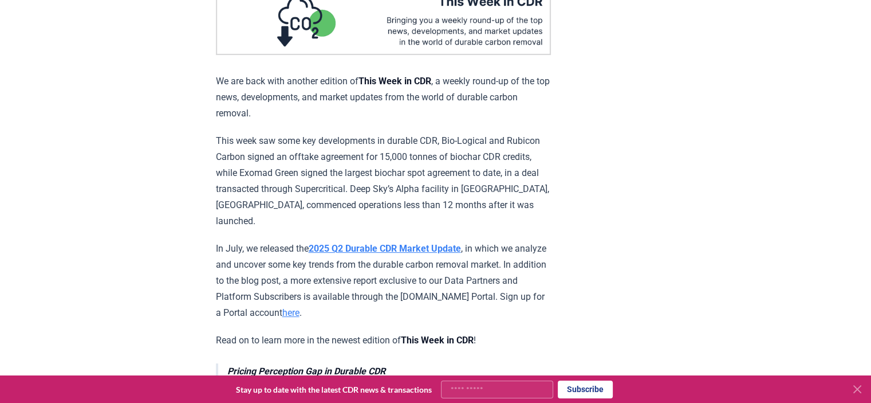
scroll to position [153, 0]
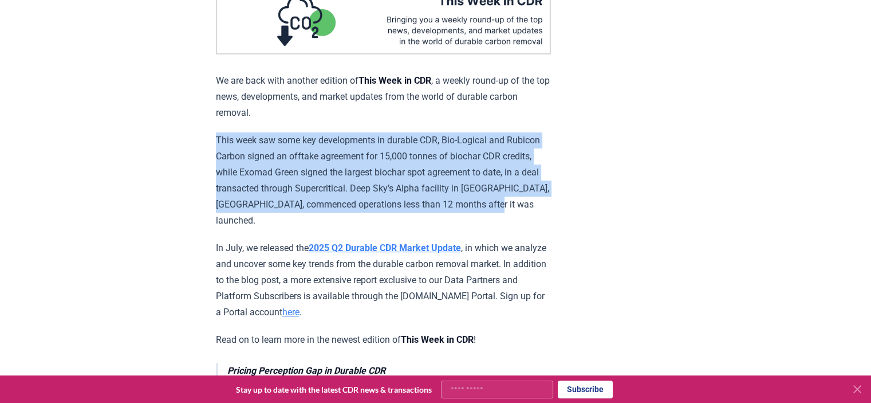
drag, startPoint x: 217, startPoint y: 137, endPoint x: 293, endPoint y: 217, distance: 110.6
click at [293, 217] on p "This week saw some key developments in durable CDR, Bio-Logical and Rubicon Car…" at bounding box center [383, 180] width 335 height 96
